Goal: Transaction & Acquisition: Purchase product/service

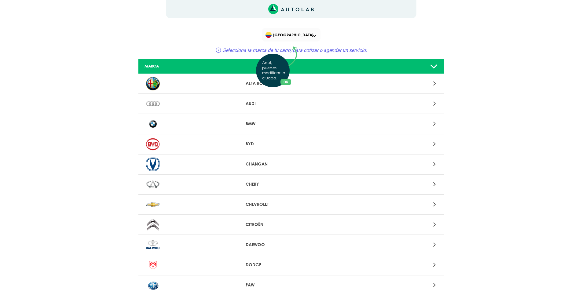
click at [306, 34] on div "Aquí, puedes modificar la ciudad. OK .aex,.bex{fill:none!important;stroke:#50c4…" at bounding box center [291, 145] width 582 height 291
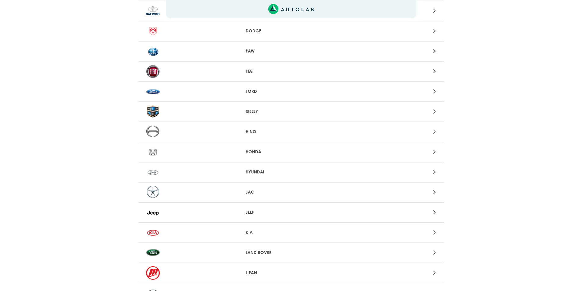
scroll to position [244, 0]
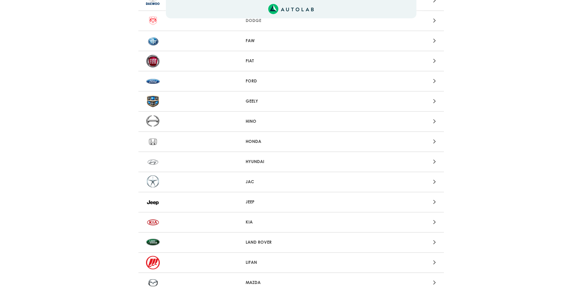
click at [287, 164] on p "HYUNDAI" at bounding box center [291, 162] width 91 height 6
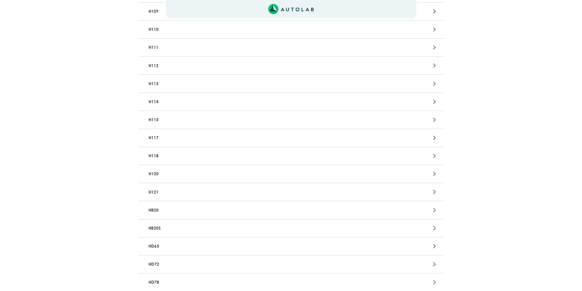
scroll to position [764, 0]
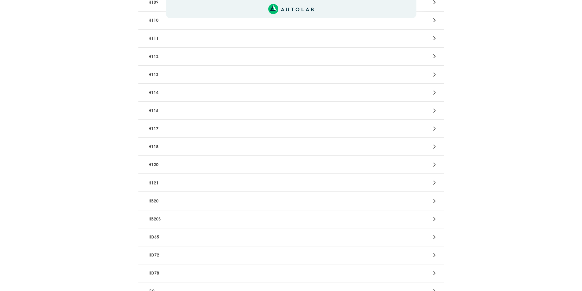
click at [222, 204] on p "HB20" at bounding box center [241, 200] width 190 height 11
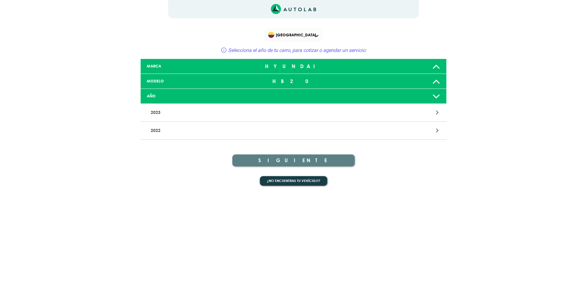
click at [438, 97] on icon at bounding box center [436, 96] width 8 height 12
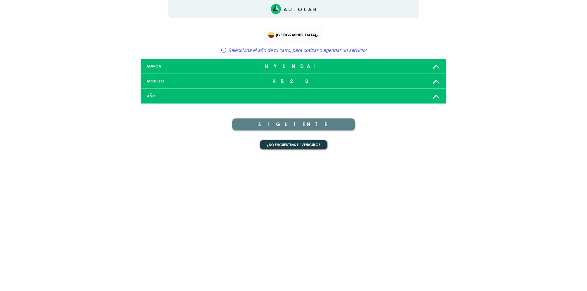
click at [438, 97] on icon at bounding box center [436, 96] width 8 height 12
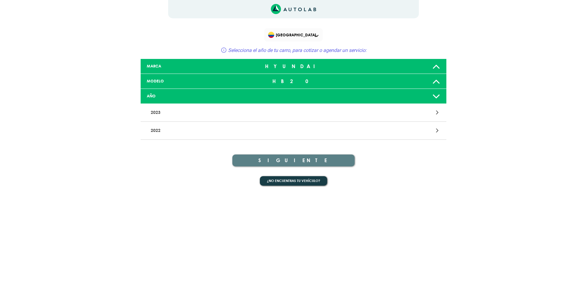
click at [435, 107] on div "2023" at bounding box center [294, 113] width 306 height 18
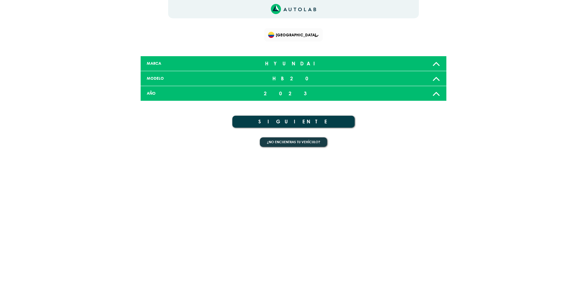
click at [290, 125] on button "SIGUIENTE" at bounding box center [293, 122] width 122 height 12
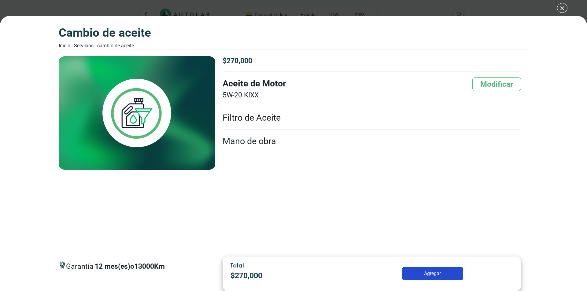
click at [263, 118] on li "Filtro de Aceite" at bounding box center [371, 118] width 298 height 24
click at [558, 5] on div "CAMBIO DE ACEITE Inicio - Servicios - - CAMBIO DE ACEITE CAMBIO DE ACEITE 12 13…" at bounding box center [293, 145] width 587 height 291
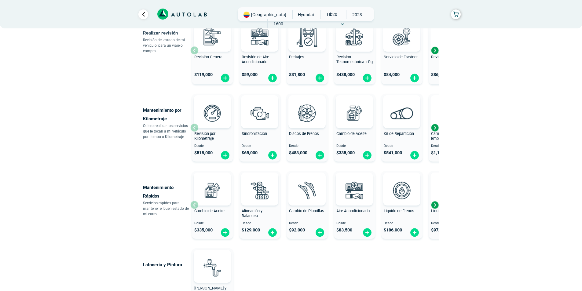
scroll to position [244, 0]
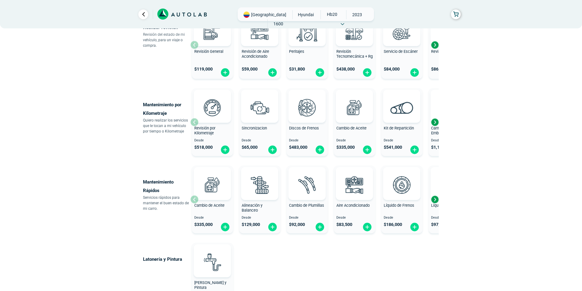
click at [435, 200] on div "Next slide" at bounding box center [434, 199] width 9 height 9
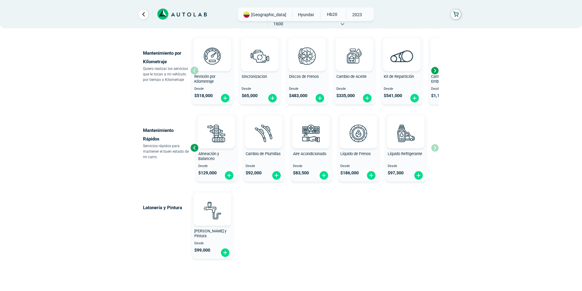
scroll to position [306, 0]
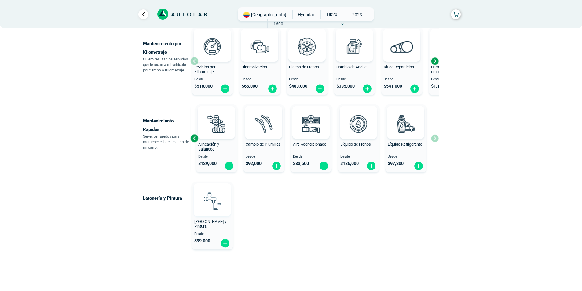
click at [223, 213] on img at bounding box center [212, 201] width 27 height 27
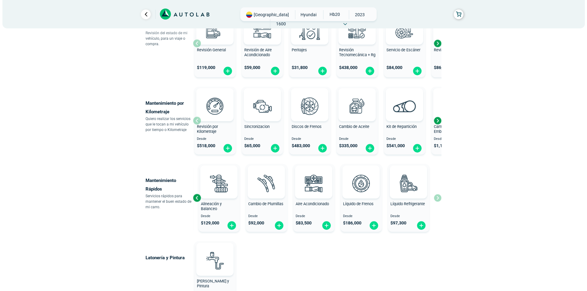
scroll to position [244, 0]
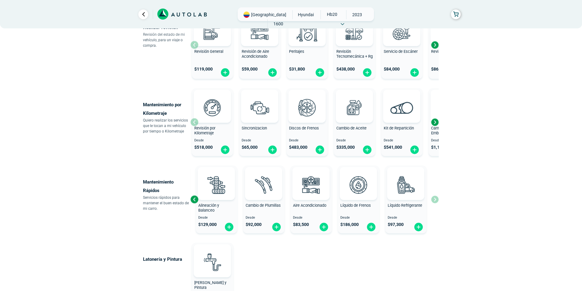
click at [196, 201] on div "Previous slide" at bounding box center [194, 199] width 9 height 9
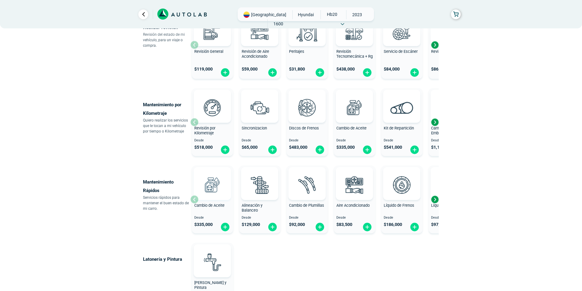
click at [230, 194] on div at bounding box center [212, 183] width 37 height 33
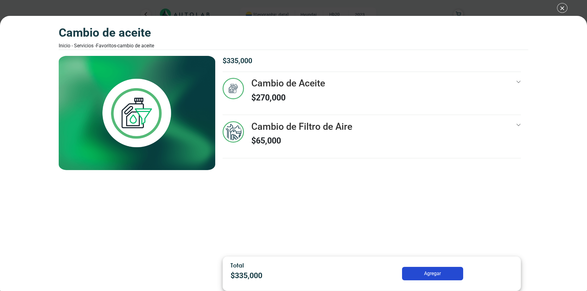
click at [270, 85] on h3 "Cambio de Aceite" at bounding box center [288, 83] width 74 height 11
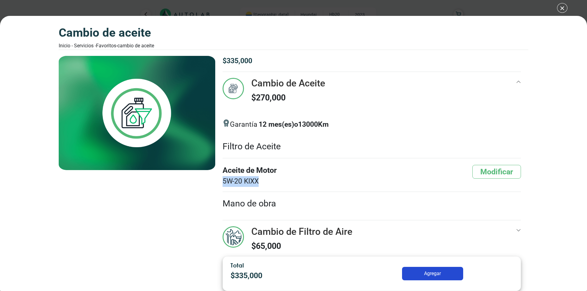
drag, startPoint x: 223, startPoint y: 179, endPoint x: 272, endPoint y: 182, distance: 49.0
click at [272, 182] on span "5W-20 KIXX" at bounding box center [249, 181] width 54 height 11
copy span "5W-20 KIXX"
click at [256, 185] on span "5W-20 KIXX" at bounding box center [249, 181] width 54 height 11
click at [474, 172] on button "Modificar" at bounding box center [496, 172] width 49 height 14
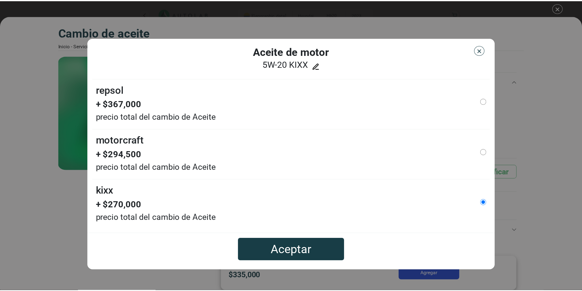
scroll to position [61, 0]
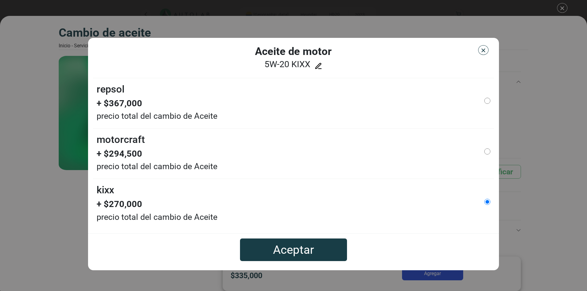
click at [486, 50] on img "button" at bounding box center [483, 50] width 6 height 6
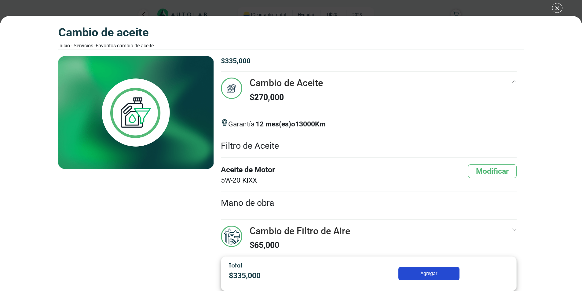
click at [556, 6] on div "Cambio de Aceite Inicio - Servicios - Favoritos - Cambio de Aceite Cambio de Ac…" at bounding box center [291, 145] width 582 height 291
